Goal: Use online tool/utility: Utilize a website feature to perform a specific function

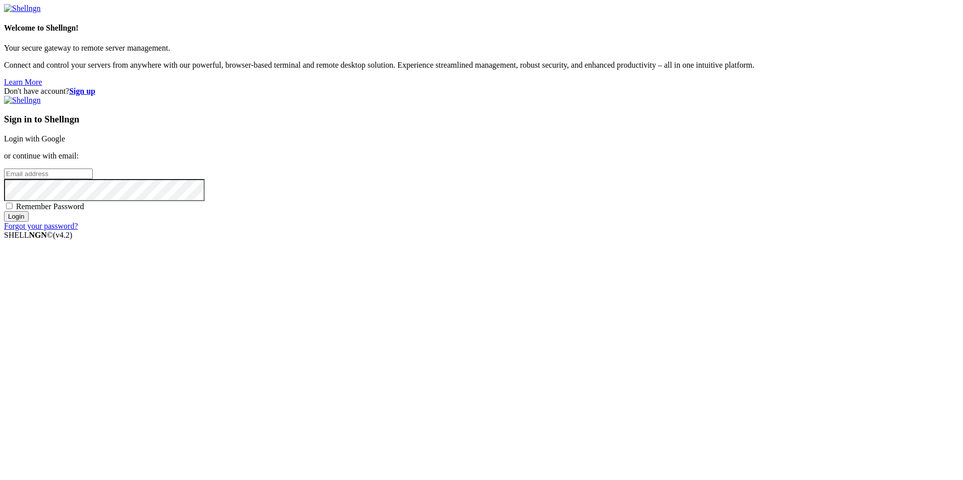
type input "[EMAIL_ADDRESS][DOMAIN_NAME]"
click at [29, 222] on input "Login" at bounding box center [16, 216] width 25 height 11
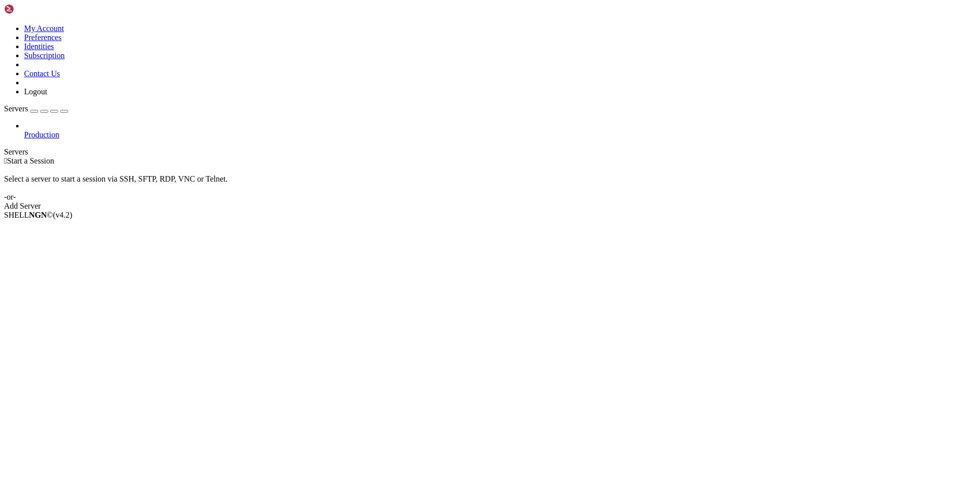
click at [560, 202] on div "Add Server" at bounding box center [481, 206] width 955 height 9
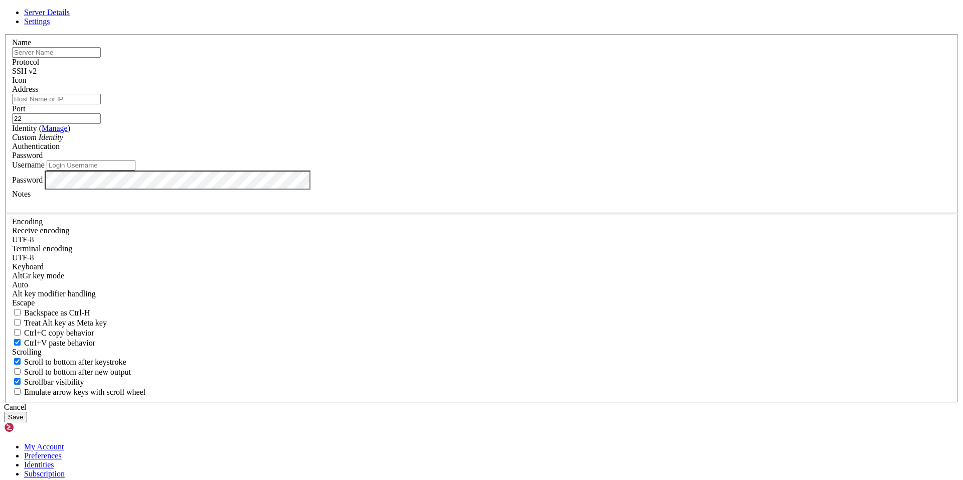
type input "[EMAIL_ADDRESS][DOMAIN_NAME]"
click at [101, 58] on input "text" at bounding box center [56, 52] width 89 height 11
drag, startPoint x: 139, startPoint y: 95, endPoint x: 127, endPoint y: 87, distance: 13.8
click at [138, 94] on div "Server Details Settings Name Protocol SSH v2 Icon" at bounding box center [481, 215] width 955 height 414
click at [118, 12] on div "Server Details Settings Name Protocol SSH v2 Icon" at bounding box center [481, 215] width 955 height 414
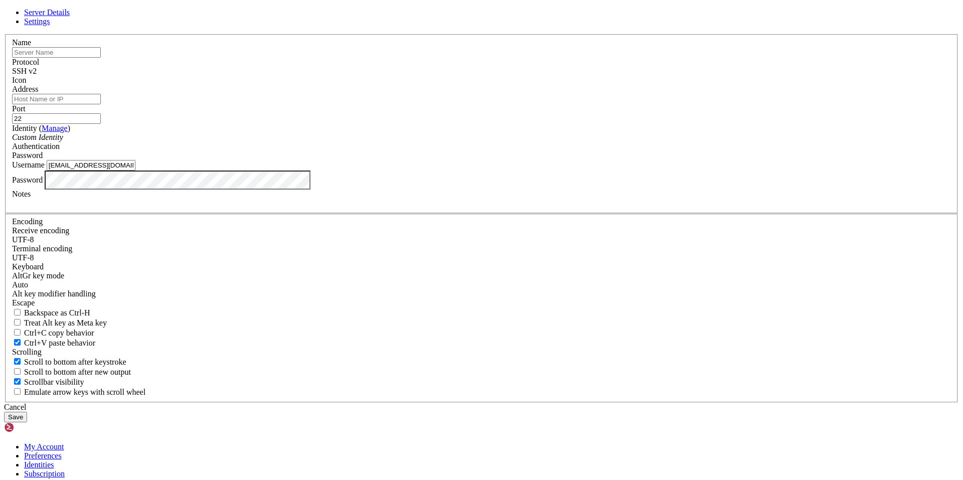
click at [113, 12] on div "Server Details Settings Name Protocol SSH v2 Icon" at bounding box center [481, 215] width 955 height 414
drag, startPoint x: 545, startPoint y: 369, endPoint x: 451, endPoint y: 300, distance: 116.3
click at [544, 403] on div "Cancel" at bounding box center [481, 407] width 955 height 9
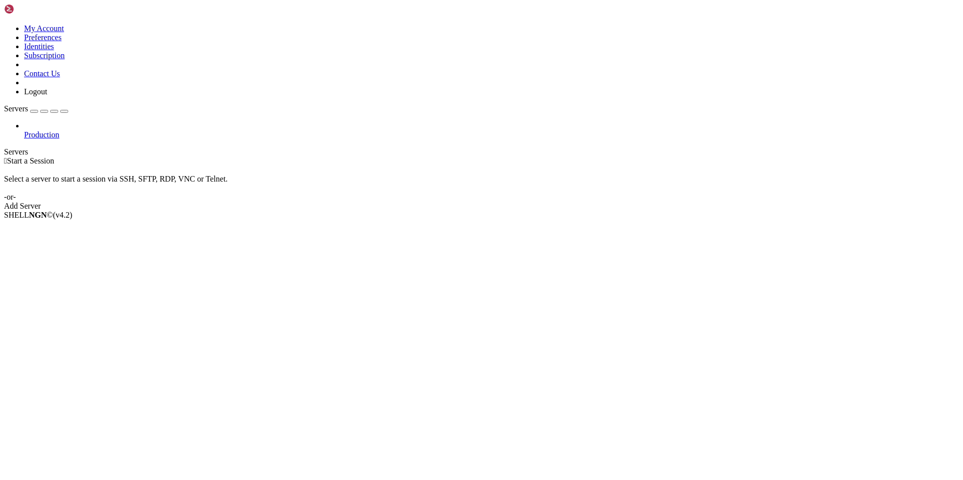
click at [4, 24] on icon at bounding box center [4, 24] width 0 height 0
click at [47, 96] on link "Logout" at bounding box center [35, 91] width 23 height 9
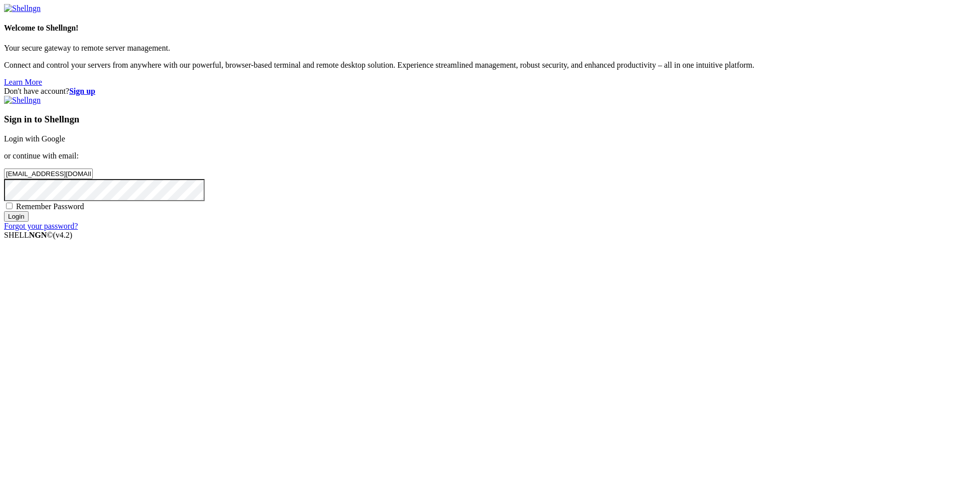
click at [65, 143] on link "Login with Google" at bounding box center [34, 138] width 61 height 9
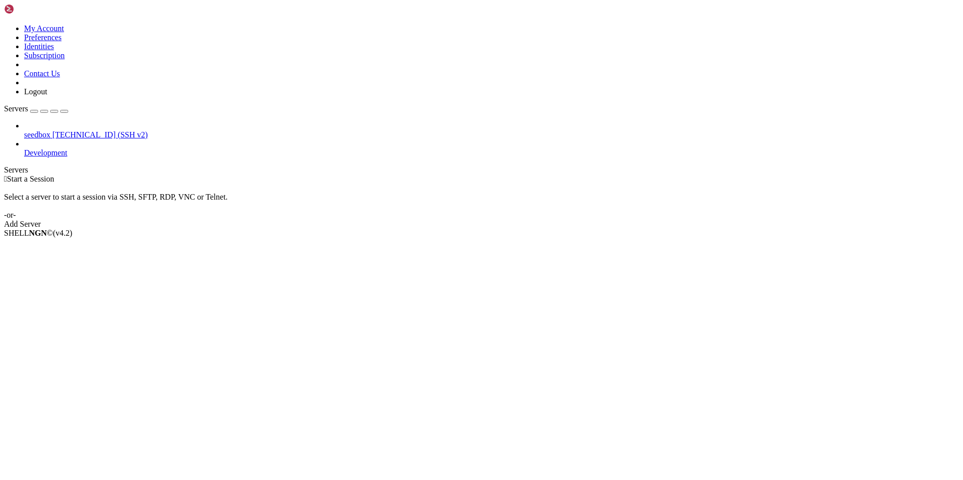
click at [52, 130] on span "[TECHNICAL_ID] (SSH v2)" at bounding box center [99, 134] width 95 height 9
click at [70, 130] on span "[TECHNICAL_ID] (SSH v2)" at bounding box center [99, 134] width 95 height 9
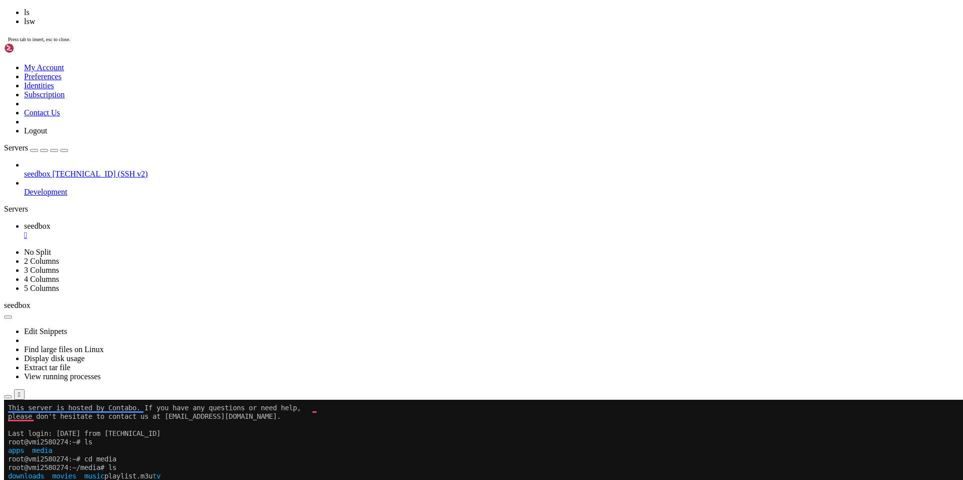
scroll to position [341, 0]
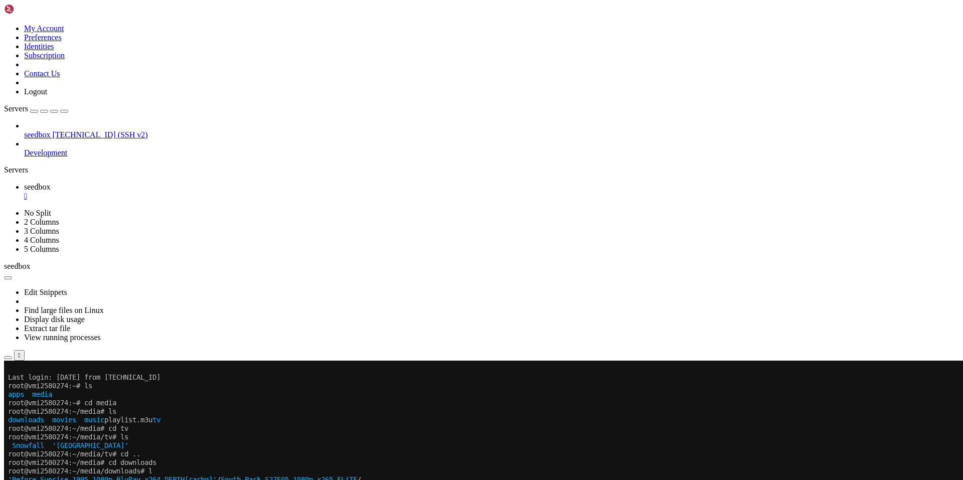
click at [109, 468] on li "Properties" at bounding box center [69, 472] width 91 height 9
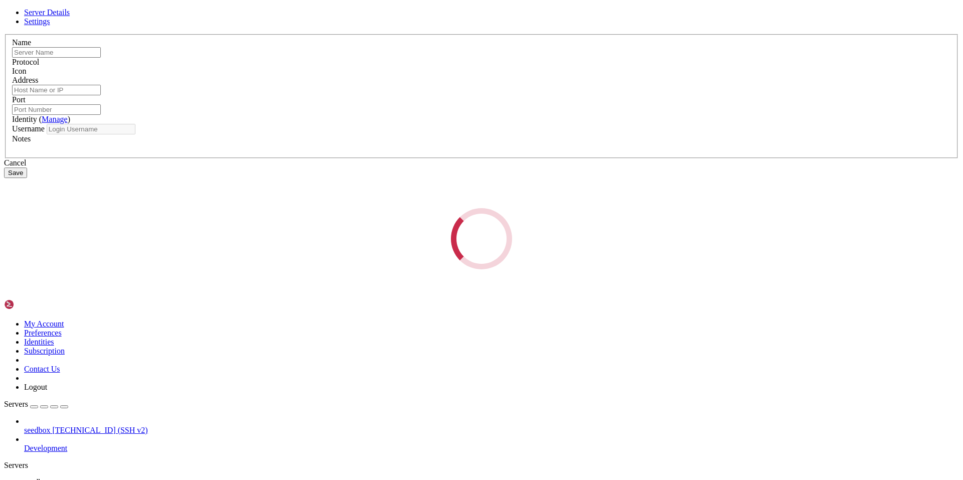
type input "seedbox"
type input "[TECHNICAL_ID]"
type input "22"
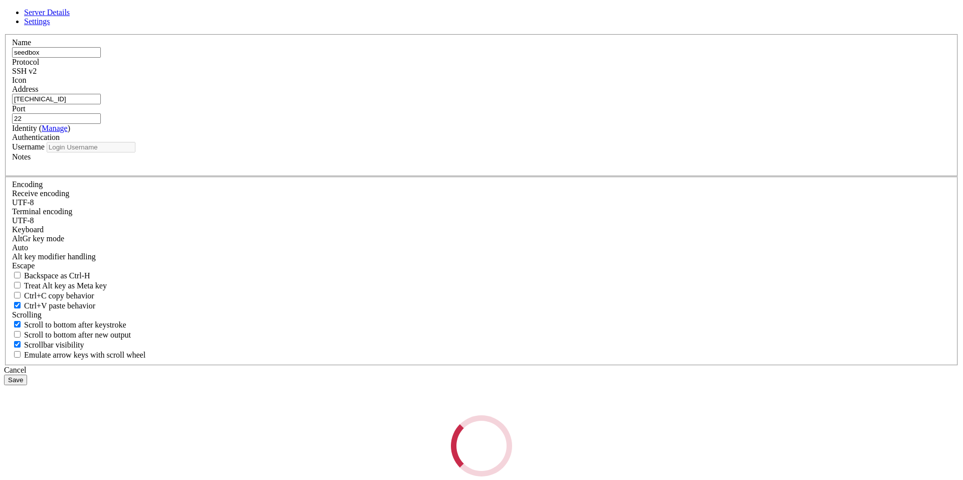
type input "root"
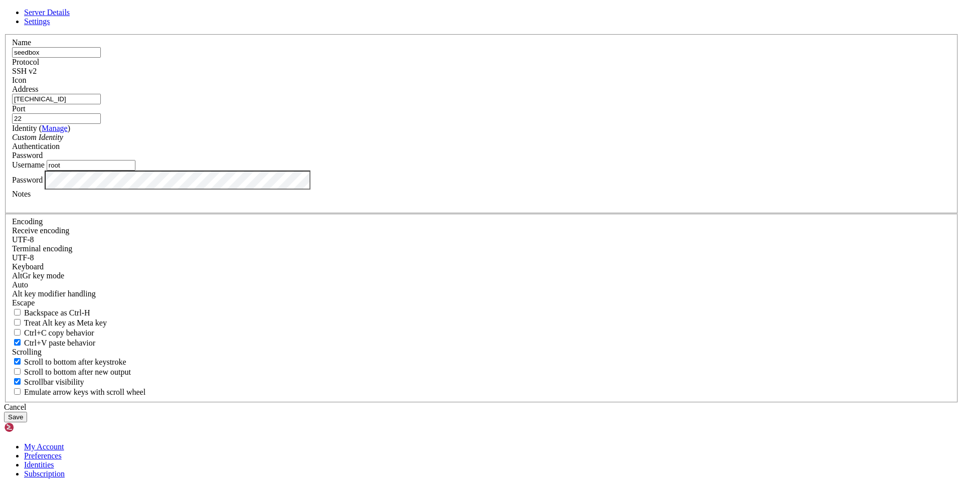
click at [135, 171] on input "root" at bounding box center [91, 165] width 89 height 11
click at [358, 208] on div at bounding box center [481, 203] width 939 height 9
click at [526, 403] on div "Cancel" at bounding box center [481, 407] width 955 height 9
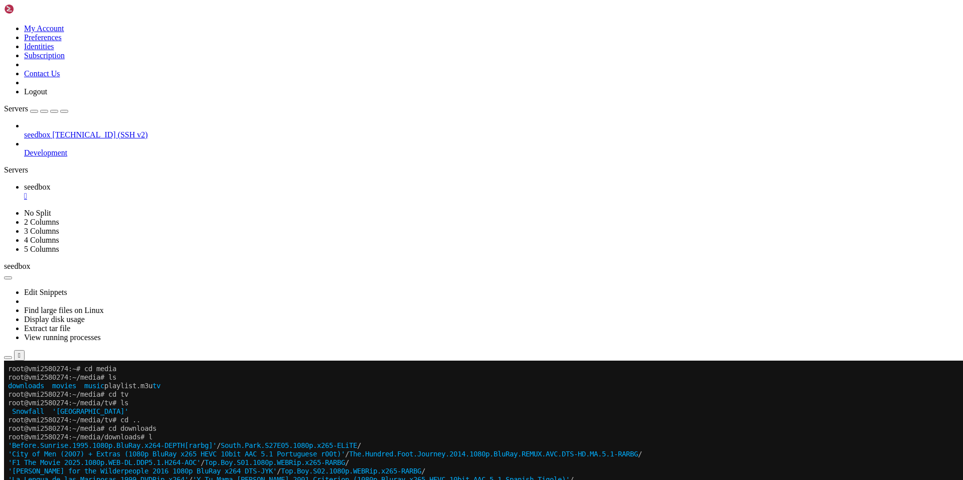
scroll to position [444, 0]
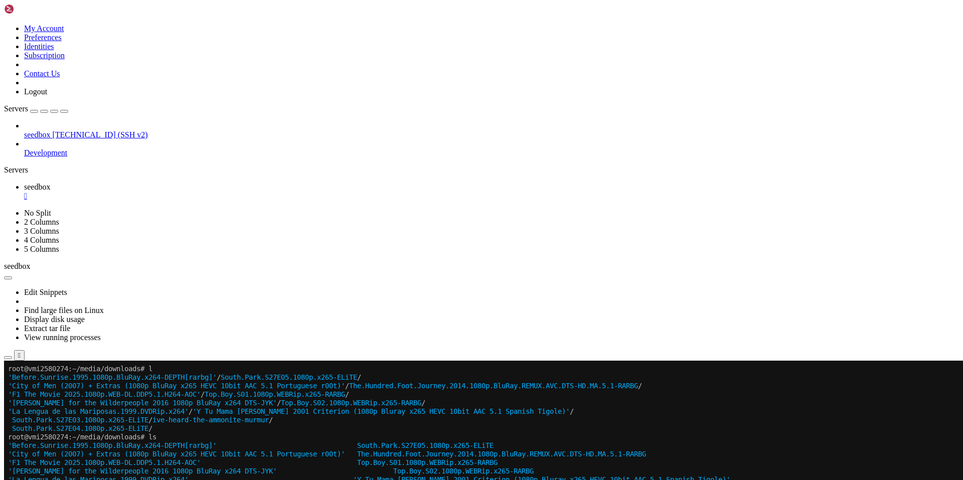
drag, startPoint x: 377, startPoint y: 735, endPoint x: 522, endPoint y: 737, distance: 145.0
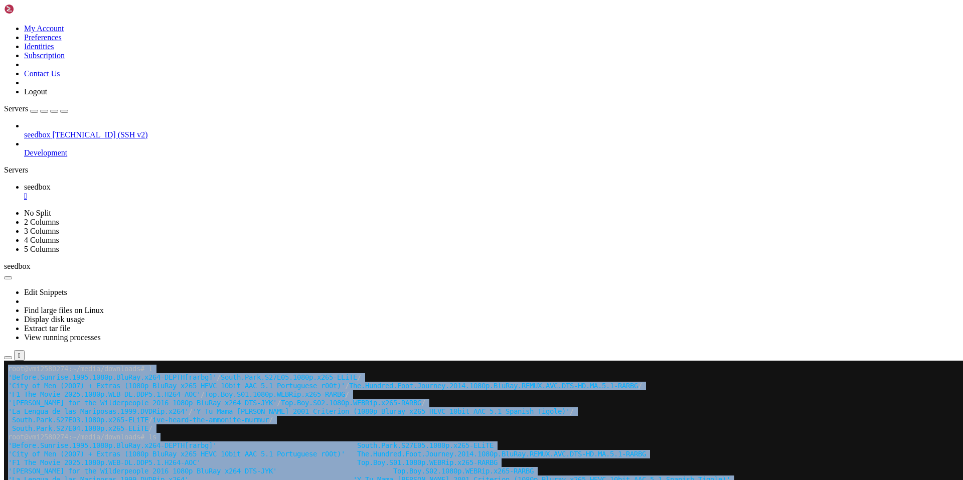
drag, startPoint x: 452, startPoint y: 822, endPoint x: 324, endPoint y: 774, distance: 136.7
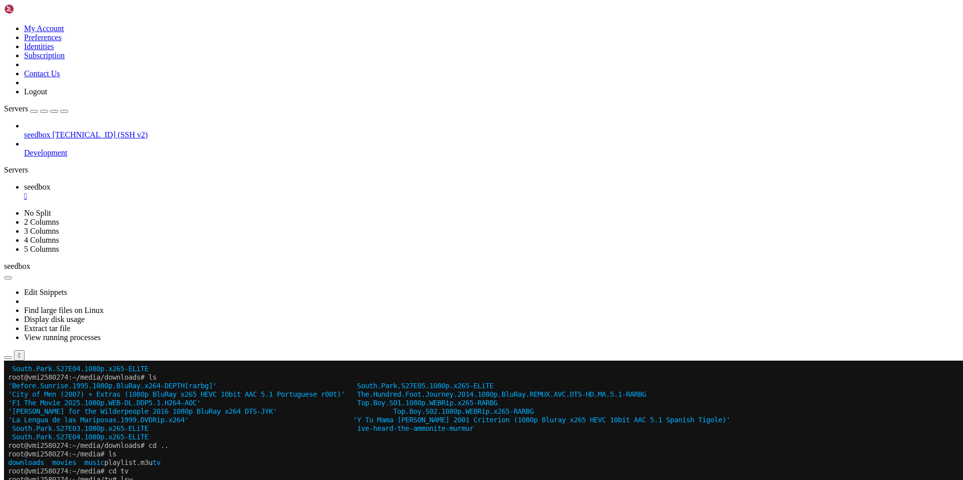
scroll to position [572, 0]
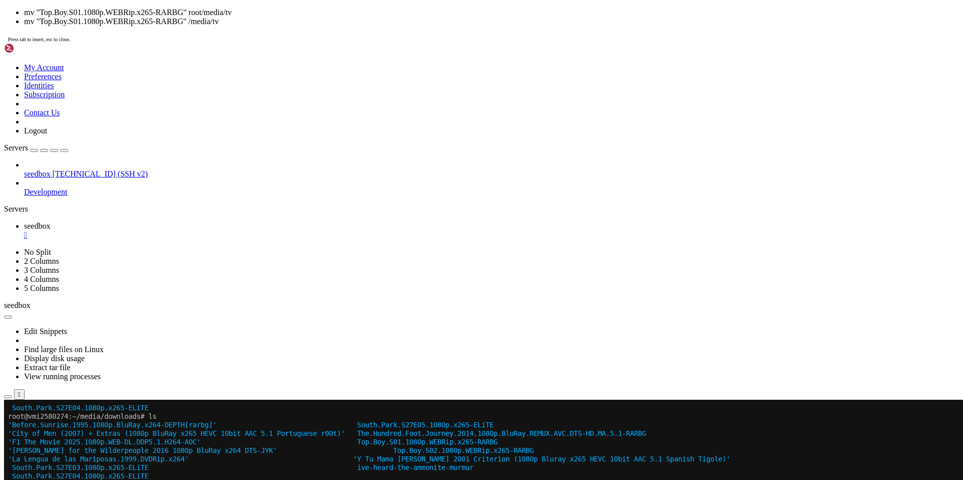
drag, startPoint x: 74, startPoint y: 722, endPoint x: 116, endPoint y: 725, distance: 41.7
drag, startPoint x: 307, startPoint y: 810, endPoint x: 296, endPoint y: 810, distance: 11.0
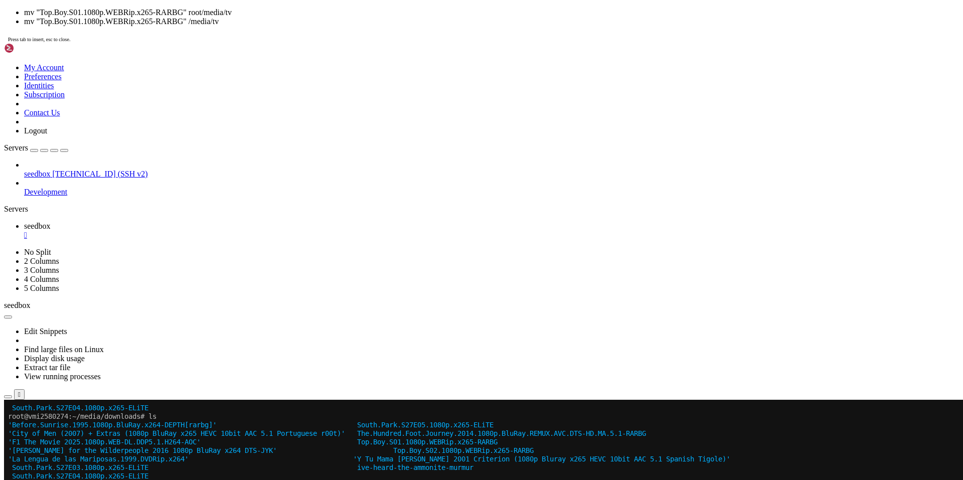
drag, startPoint x: 296, startPoint y: 808, endPoint x: 332, endPoint y: 809, distance: 36.1
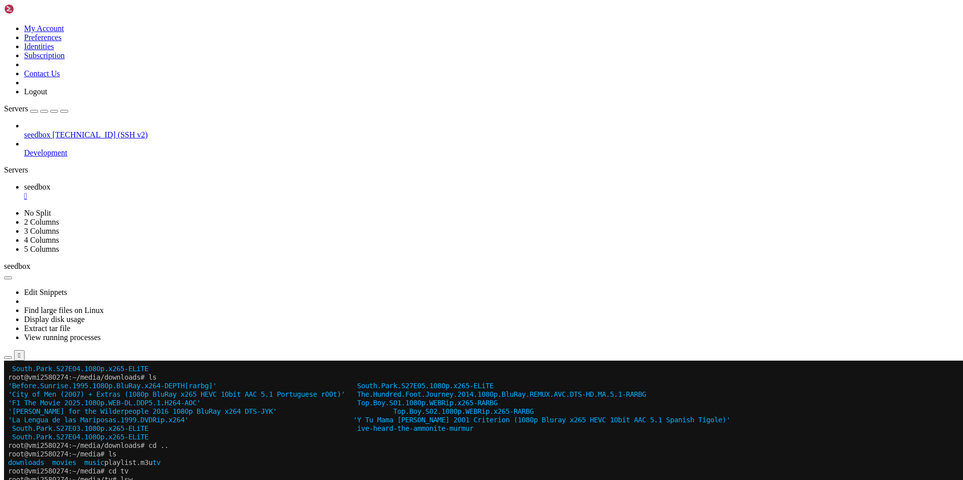
drag, startPoint x: 368, startPoint y: 770, endPoint x: 313, endPoint y: 769, distance: 55.2
drag, startPoint x: 75, startPoint y: 658, endPoint x: 106, endPoint y: 657, distance: 31.6
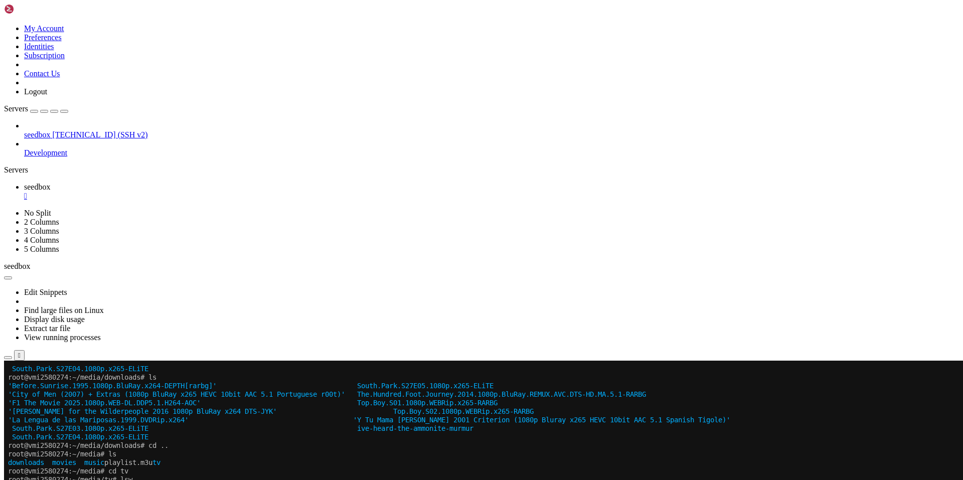
drag, startPoint x: 75, startPoint y: 686, endPoint x: 118, endPoint y: 686, distance: 43.2
drag, startPoint x: 328, startPoint y: 759, endPoint x: 341, endPoint y: 766, distance: 15.1
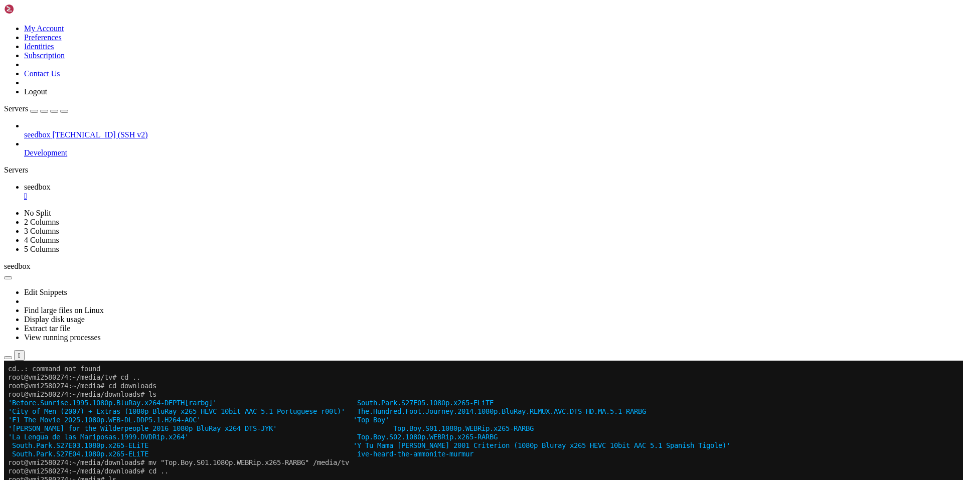
scroll to position [819, 0]
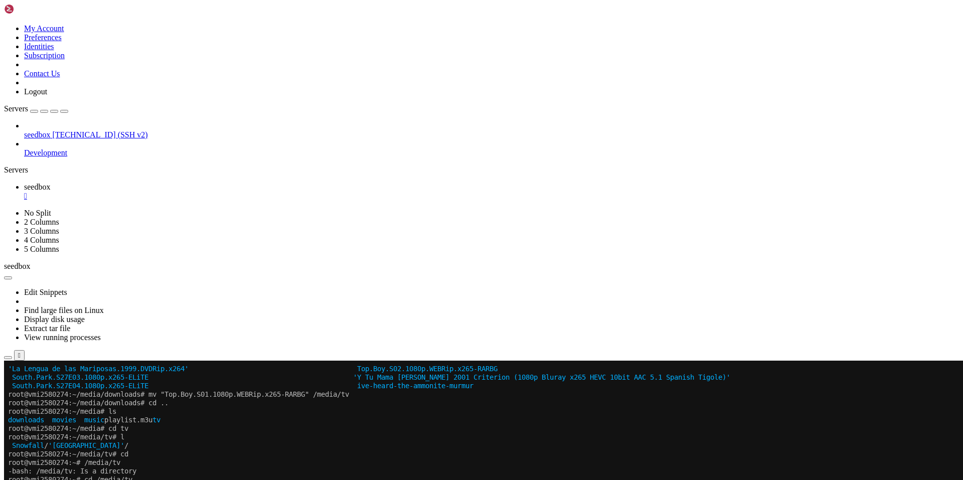
drag, startPoint x: 381, startPoint y: 737, endPoint x: 530, endPoint y: 736, distance: 149.0
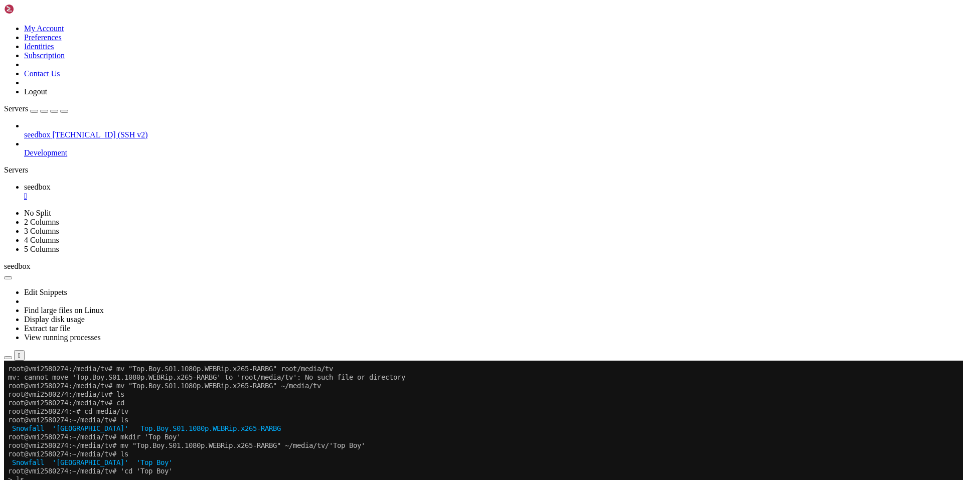
scroll to position [964, 0]
